Goal: Information Seeking & Learning: Check status

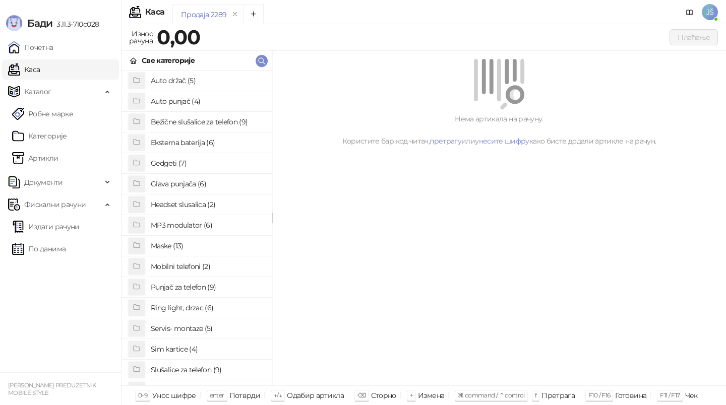
click at [196, 245] on h4 "Maske (13)" at bounding box center [207, 246] width 113 height 16
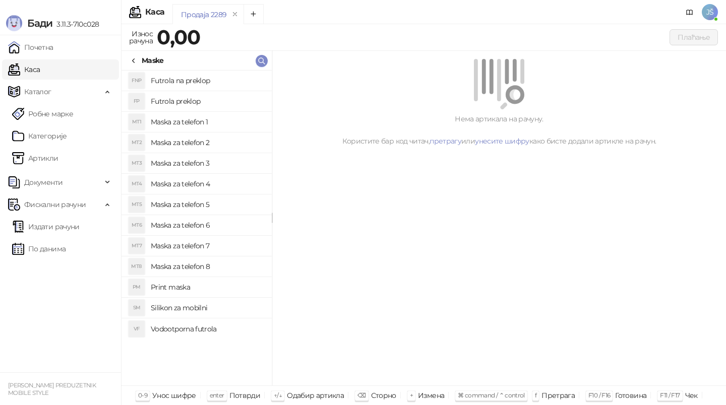
click at [210, 222] on h4 "Maska za telefon 6" at bounding box center [207, 225] width 113 height 16
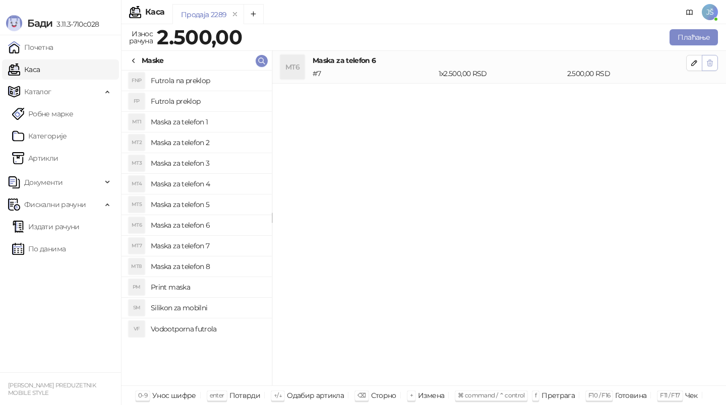
click at [708, 62] on icon "button" at bounding box center [711, 63] width 6 height 6
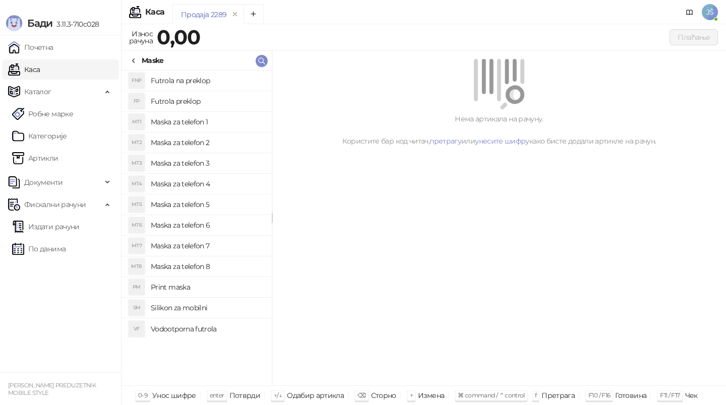
click at [197, 222] on h4 "Maska za telefon 6" at bounding box center [207, 225] width 113 height 16
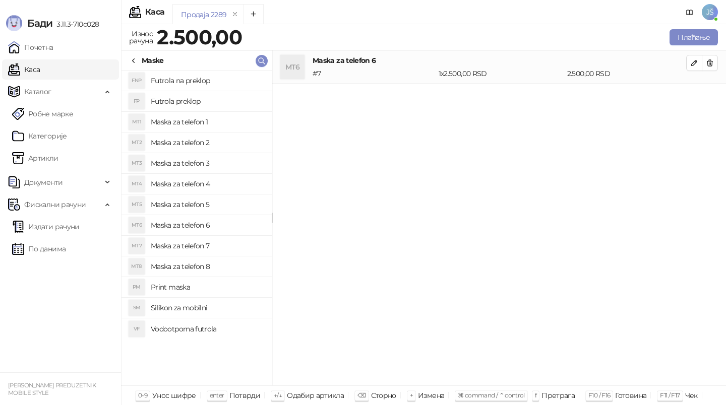
click at [217, 264] on h4 "Maska za telefon 8" at bounding box center [207, 267] width 113 height 16
click at [714, 69] on button "button" at bounding box center [710, 63] width 16 height 16
click at [696, 42] on button "Плаћање" at bounding box center [694, 37] width 48 height 16
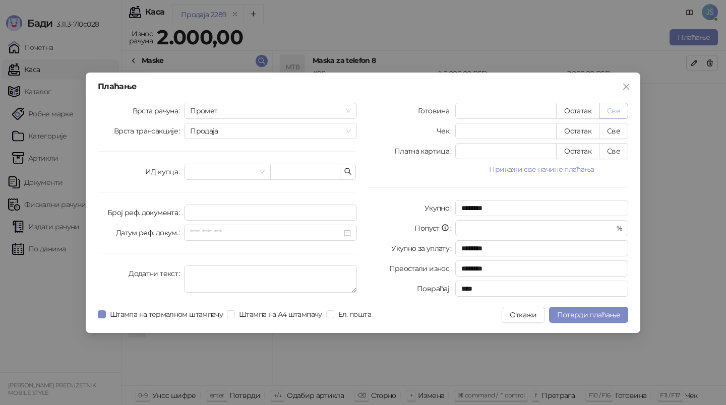
click at [625, 109] on button "Све" at bounding box center [613, 111] width 29 height 16
type input "****"
click at [580, 311] on span "Потврди плаћање" at bounding box center [588, 315] width 63 height 9
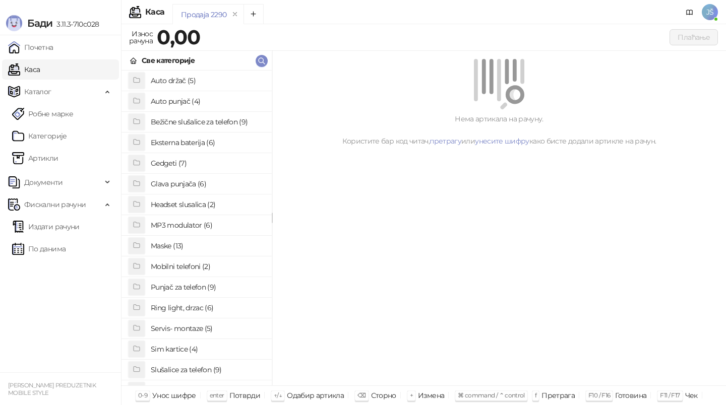
click at [211, 244] on h4 "Maske (13)" at bounding box center [207, 246] width 113 height 16
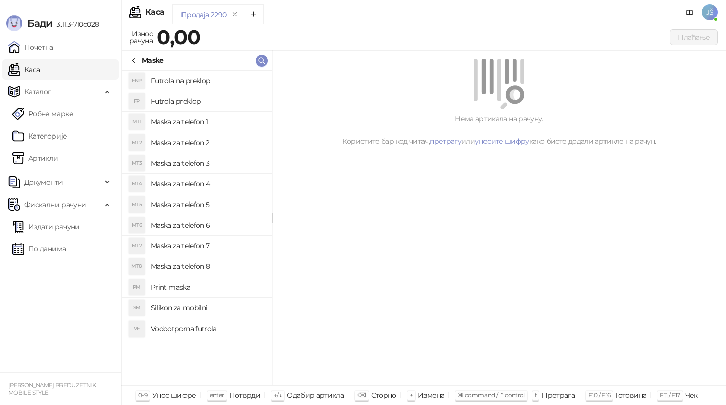
click at [239, 206] on h4 "Maska za telefon 5" at bounding box center [207, 205] width 113 height 16
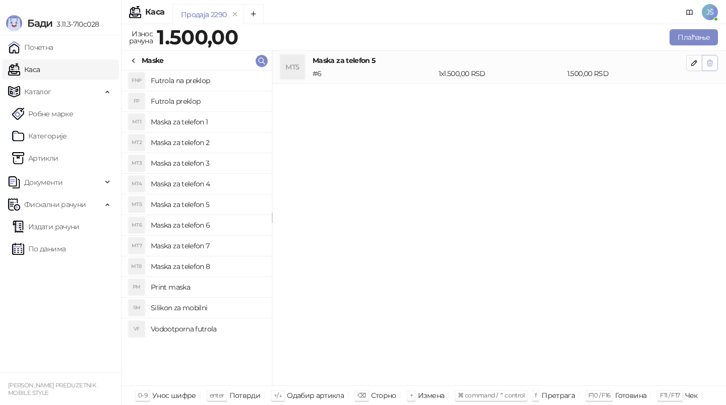
click at [714, 60] on button "button" at bounding box center [710, 63] width 16 height 16
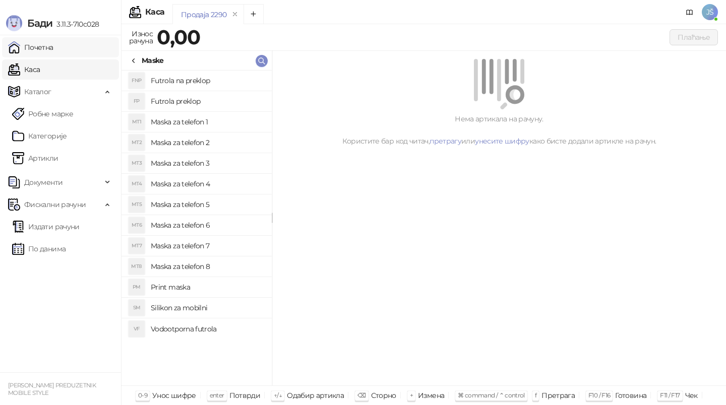
click at [22, 40] on link "Почетна" at bounding box center [30, 47] width 45 height 20
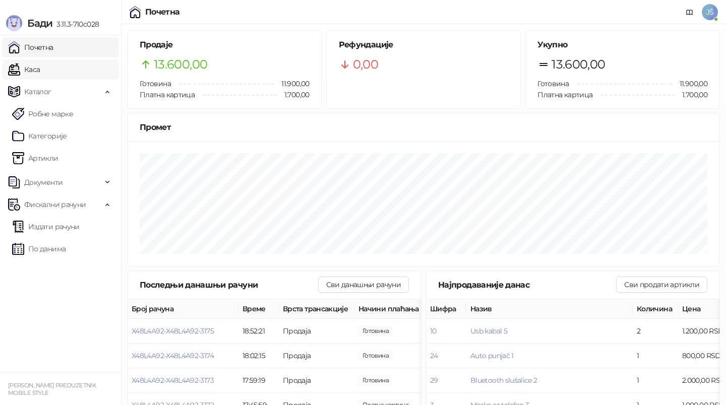
click at [40, 69] on link "Каса" at bounding box center [24, 70] width 32 height 20
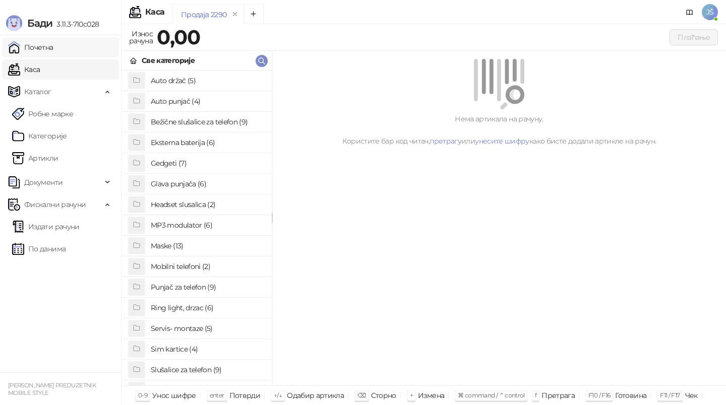
click at [34, 51] on link "Почетна" at bounding box center [30, 47] width 45 height 20
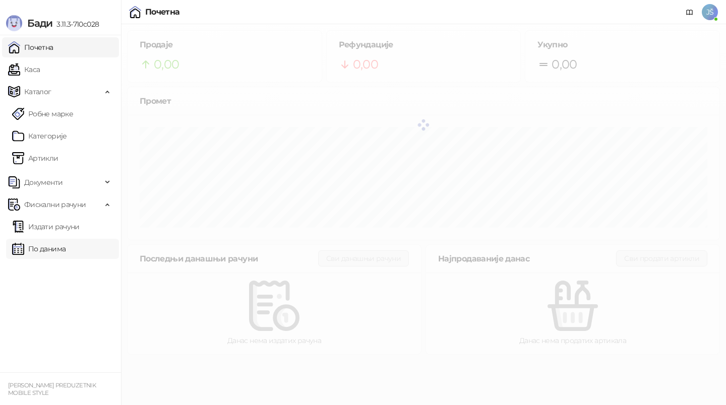
click at [66, 247] on link "По данима" at bounding box center [38, 249] width 53 height 20
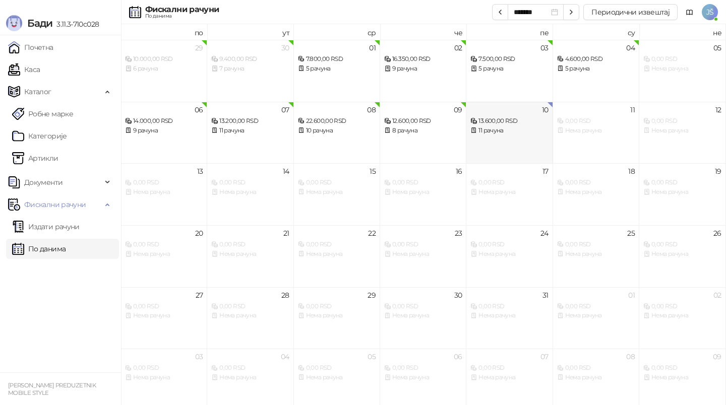
click at [480, 141] on div "10 13.600,00 RSD 11 рачуна" at bounding box center [510, 133] width 86 height 62
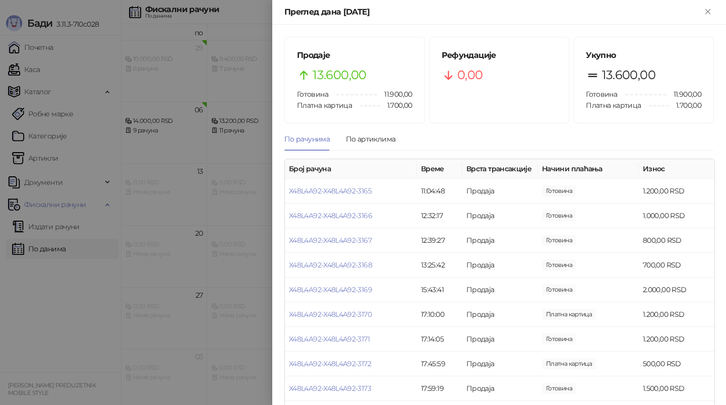
click at [215, 289] on div at bounding box center [363, 202] width 726 height 405
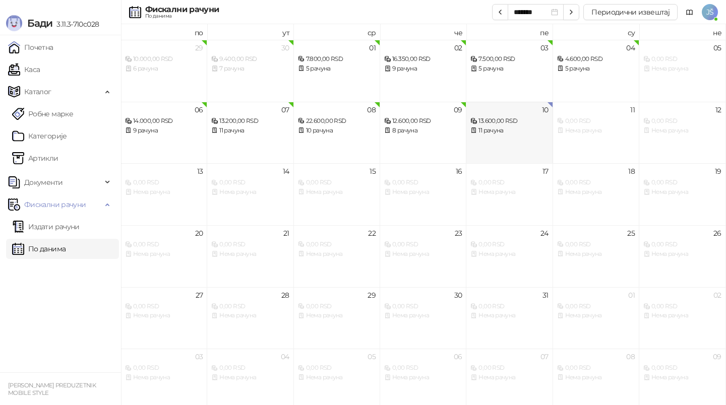
click at [520, 110] on div "13.600,00 RSD 11 рачуна" at bounding box center [510, 120] width 78 height 29
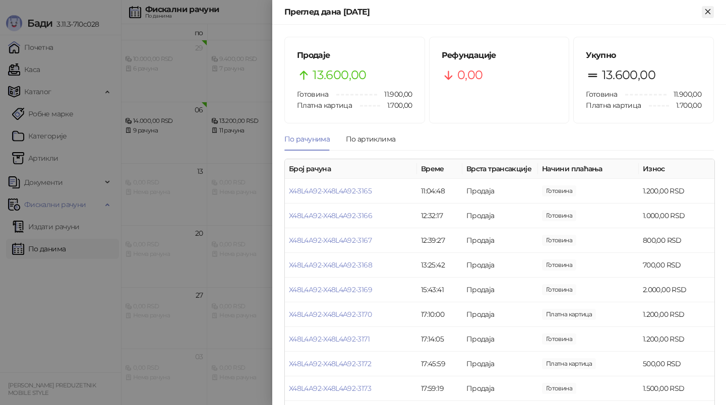
click at [709, 11] on icon "Close" at bounding box center [708, 11] width 9 height 9
